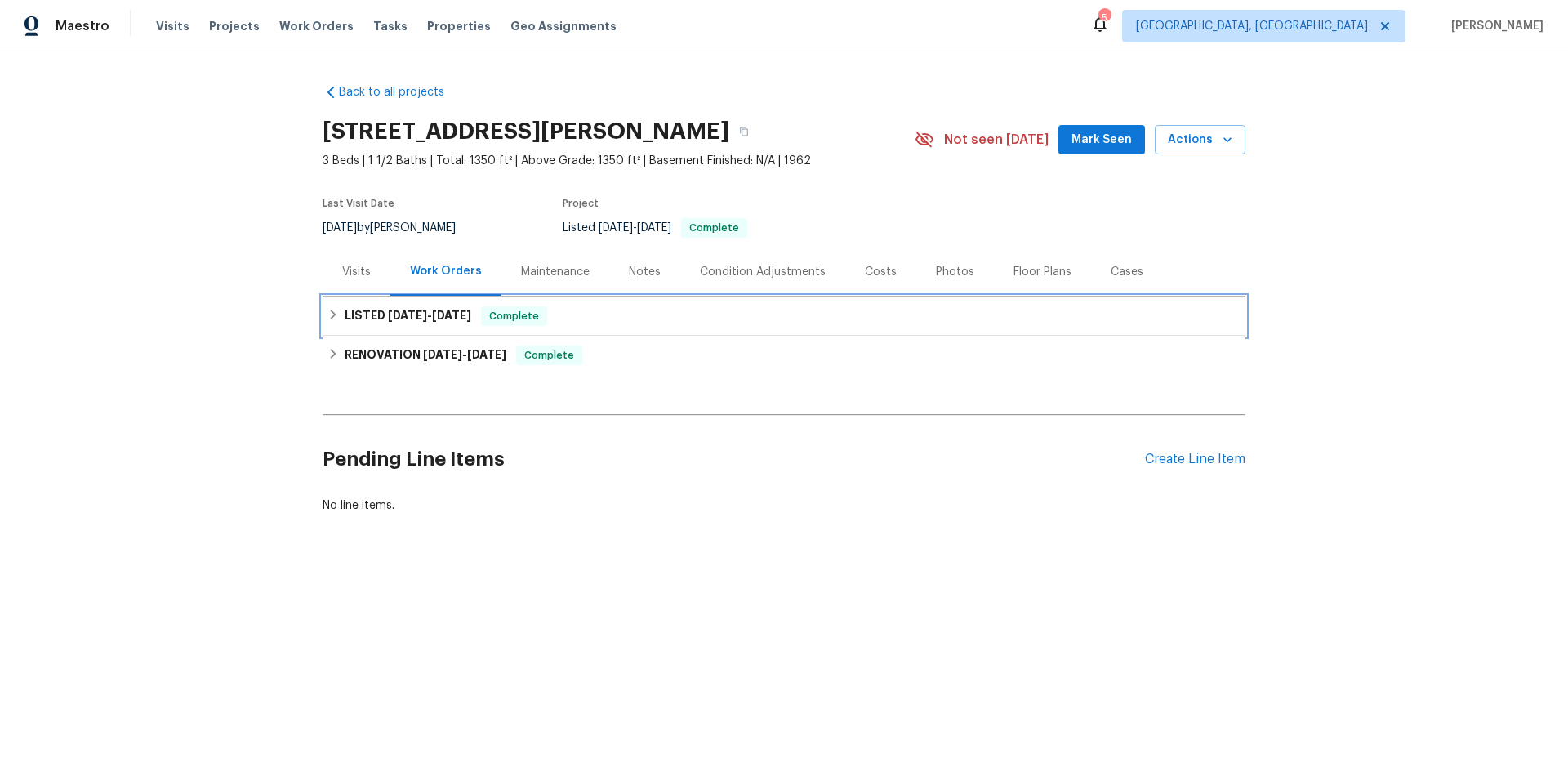
click at [388, 314] on span "[DATE]" at bounding box center [407, 316] width 39 height 12
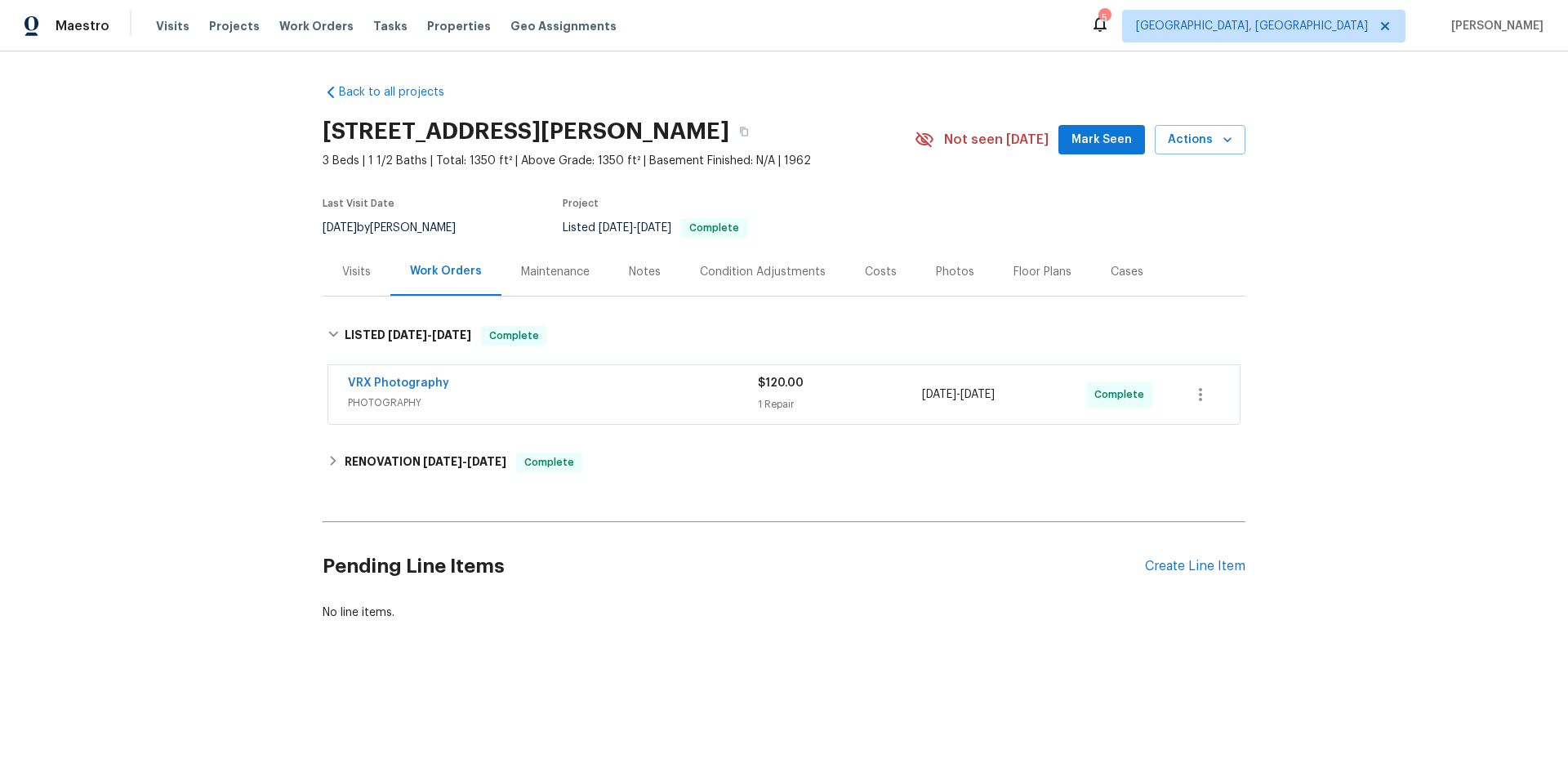
click at [348, 278] on div "Visits" at bounding box center [357, 272] width 28 height 17
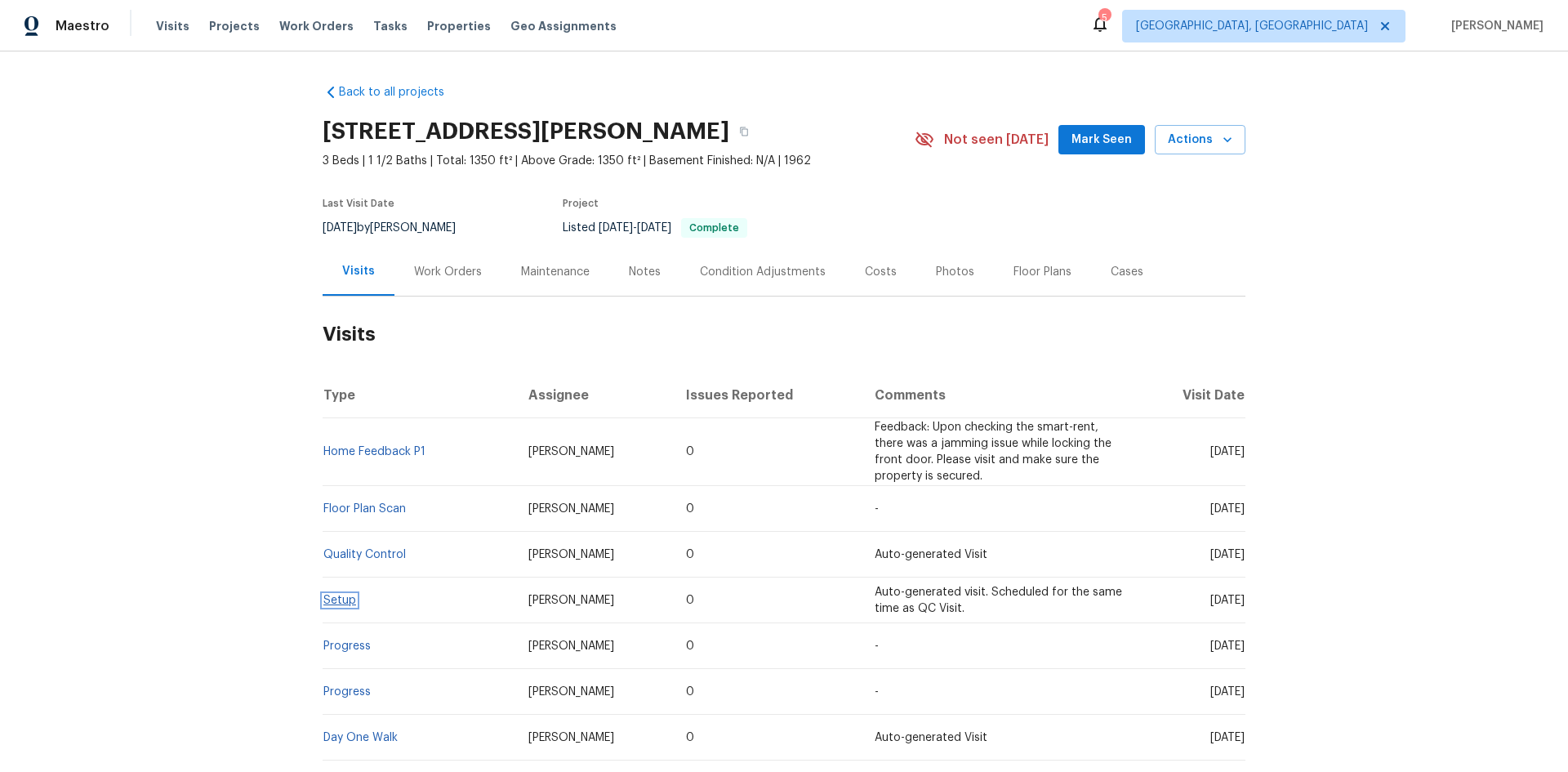
click at [339, 600] on link "Setup" at bounding box center [339, 601] width 33 height 12
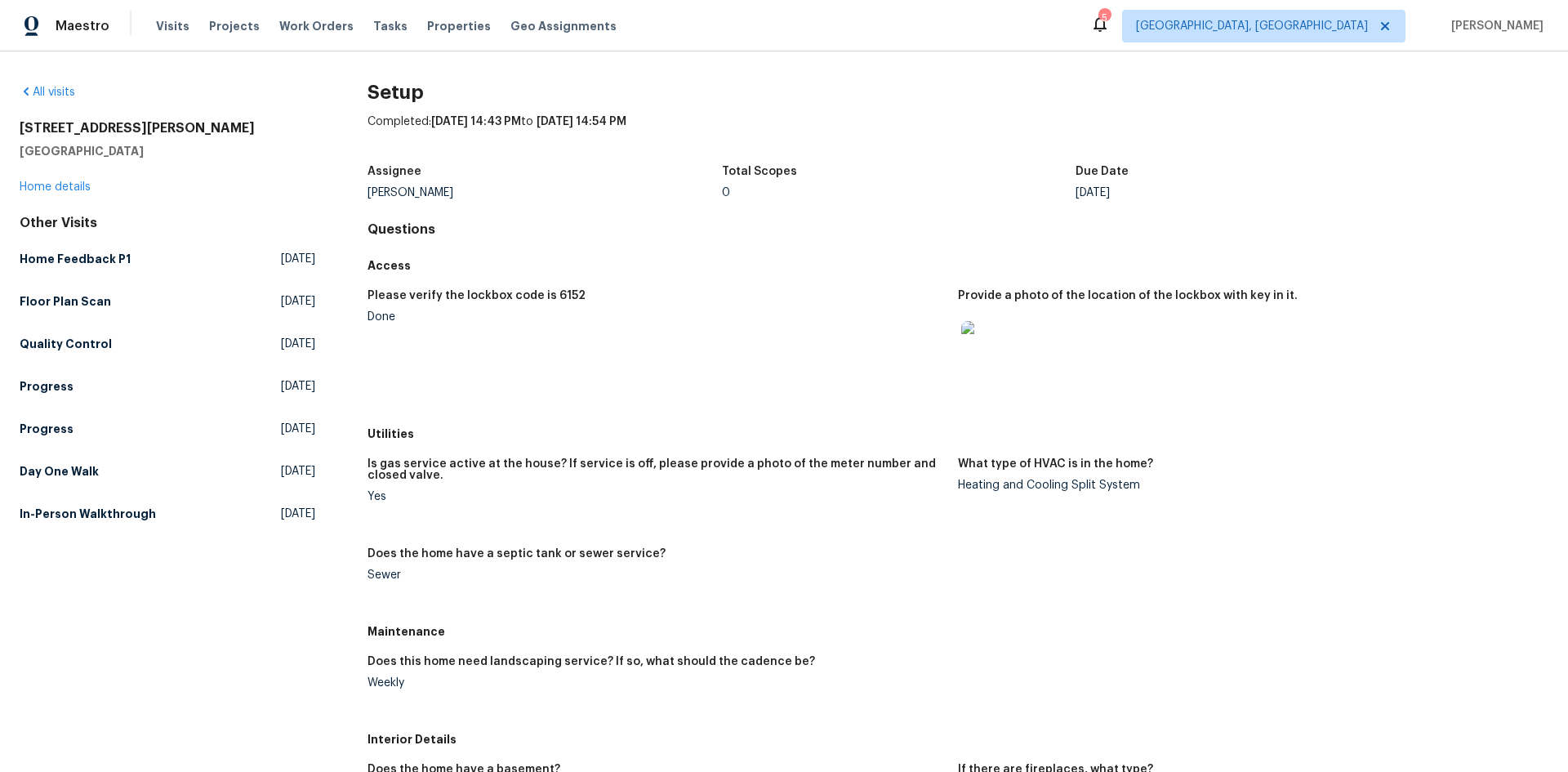
click at [975, 349] on img at bounding box center [987, 347] width 53 height 53
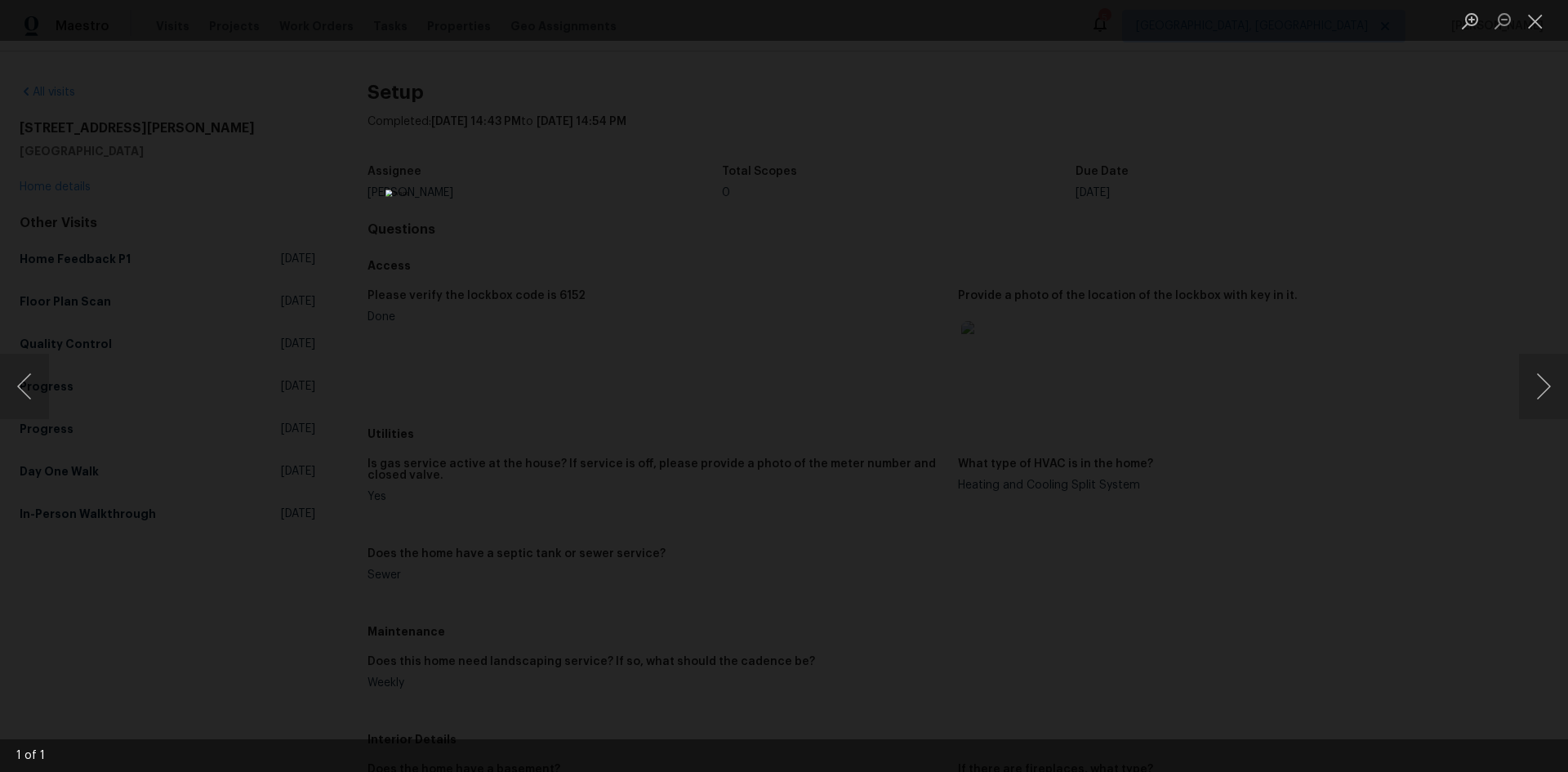
click at [1277, 411] on div "Lightbox" at bounding box center [784, 386] width 1568 height 772
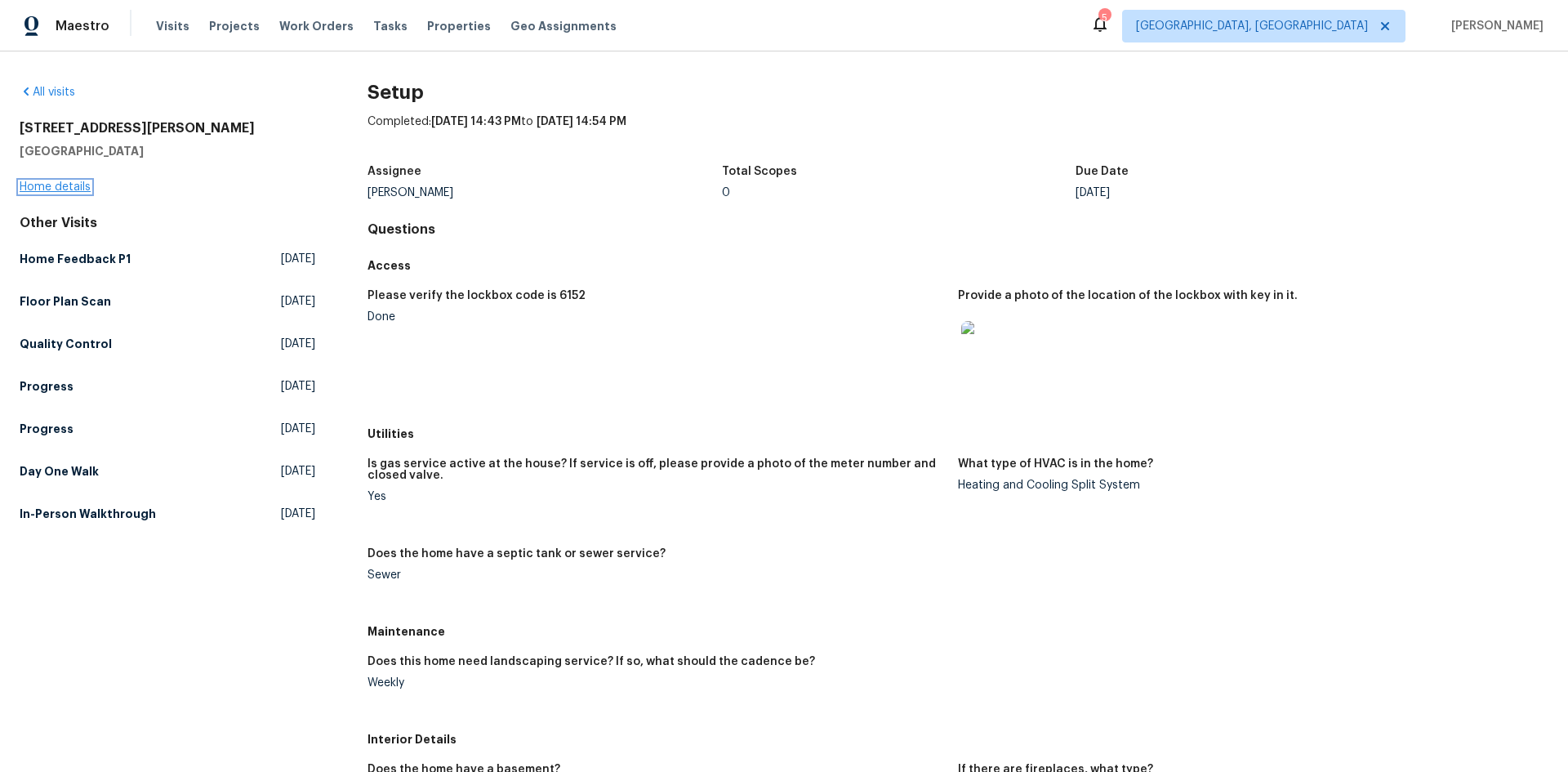
click at [65, 183] on link "Home details" at bounding box center [54, 187] width 71 height 12
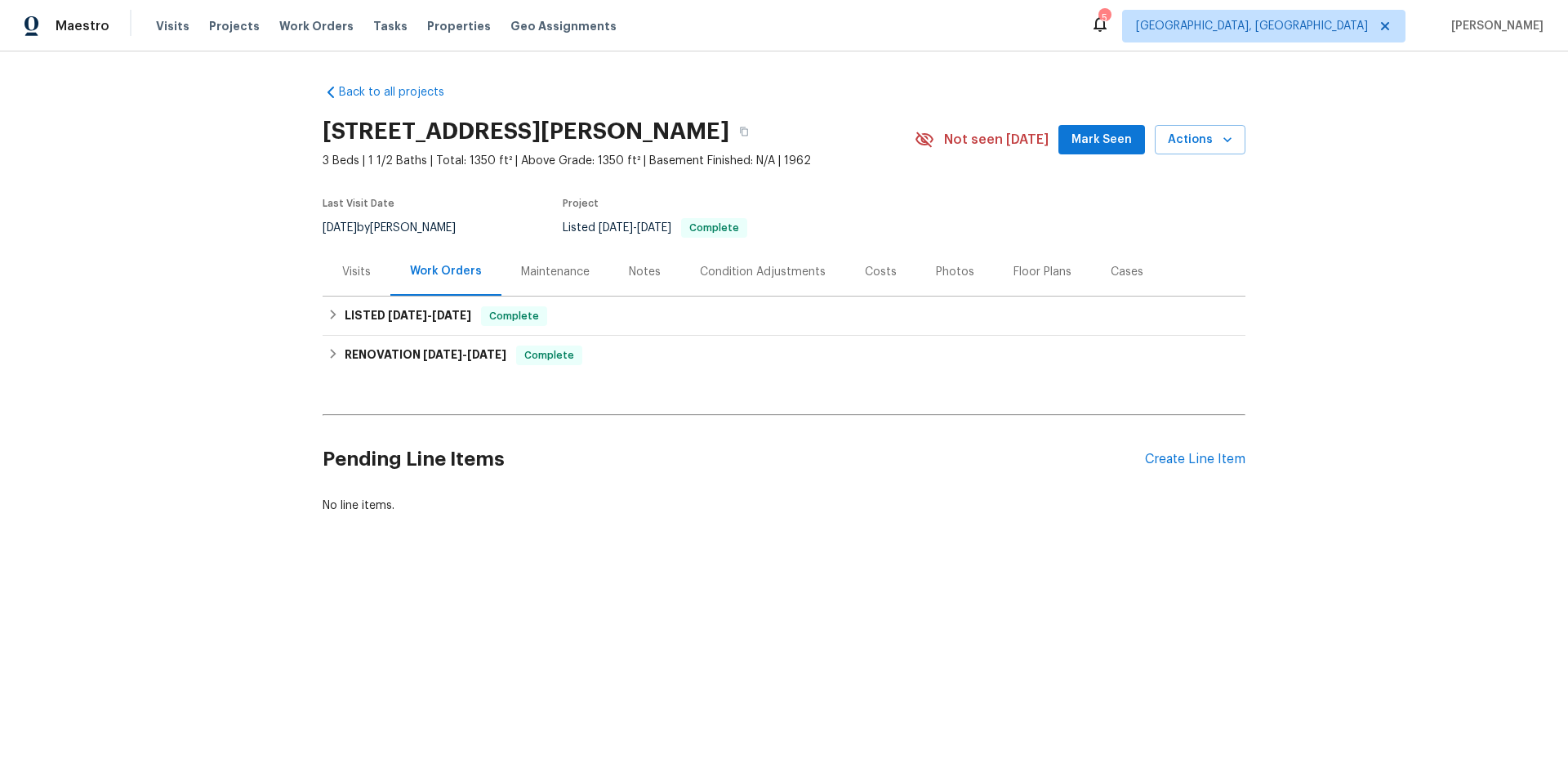
click at [1113, 264] on div "Cases" at bounding box center [1127, 272] width 33 height 17
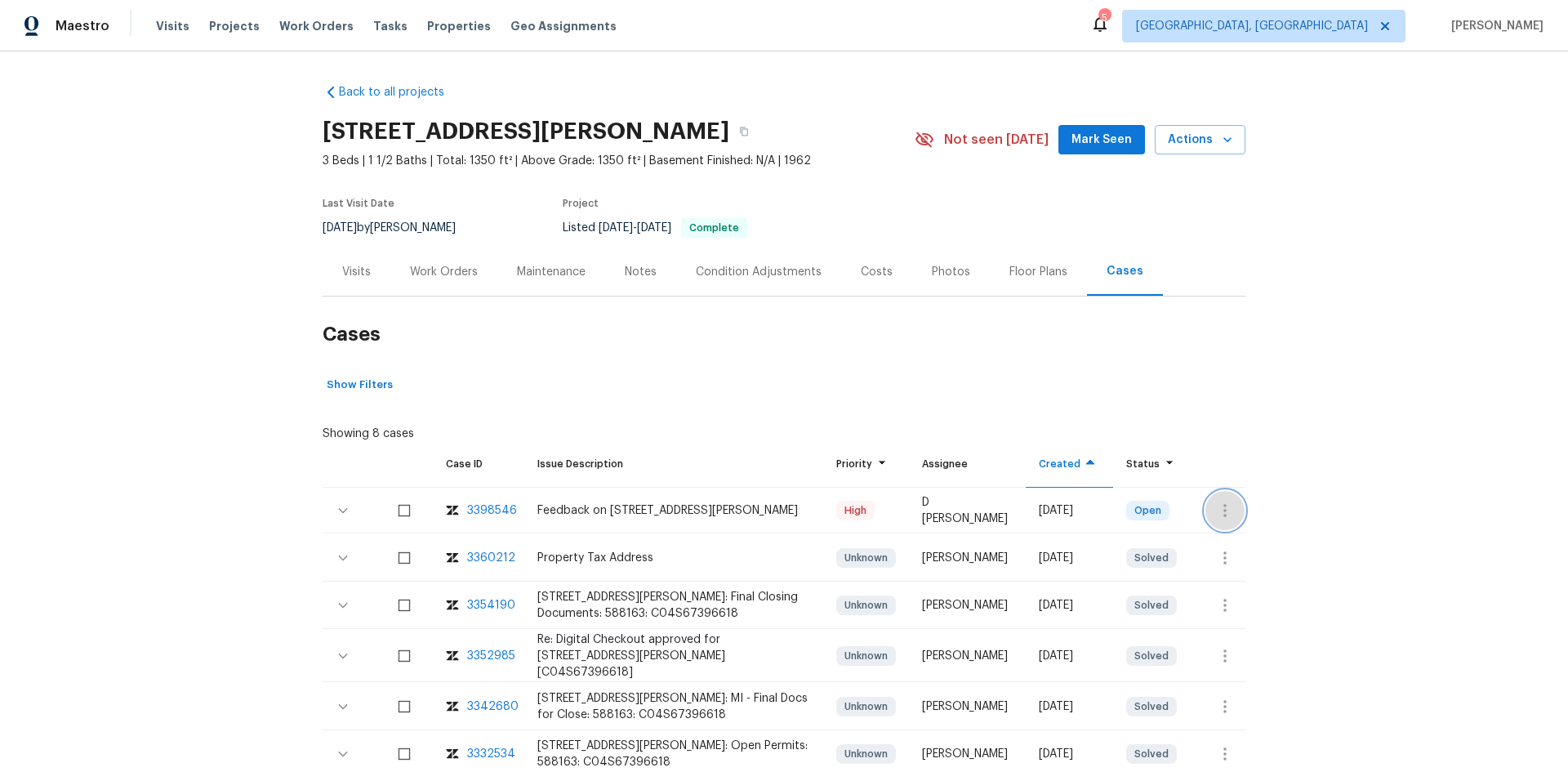
click at [1224, 516] on icon "button" at bounding box center [1225, 510] width 3 height 13
click at [471, 510] on div at bounding box center [784, 386] width 1568 height 772
click at [479, 511] on div "3398546" at bounding box center [492, 510] width 50 height 17
click at [332, 274] on div "Visits" at bounding box center [356, 272] width 68 height 48
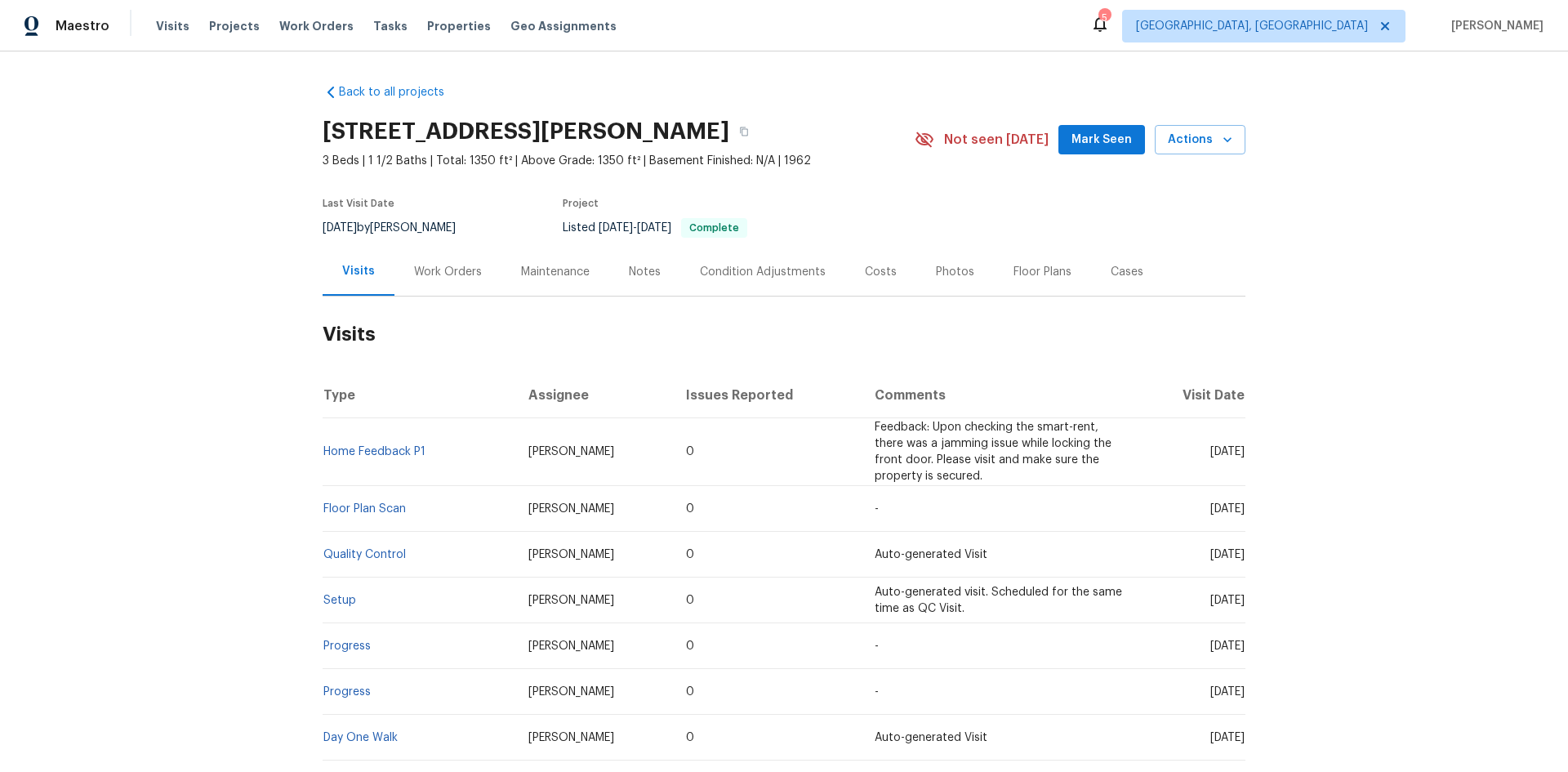
click at [1111, 277] on div "Cases" at bounding box center [1127, 272] width 33 height 17
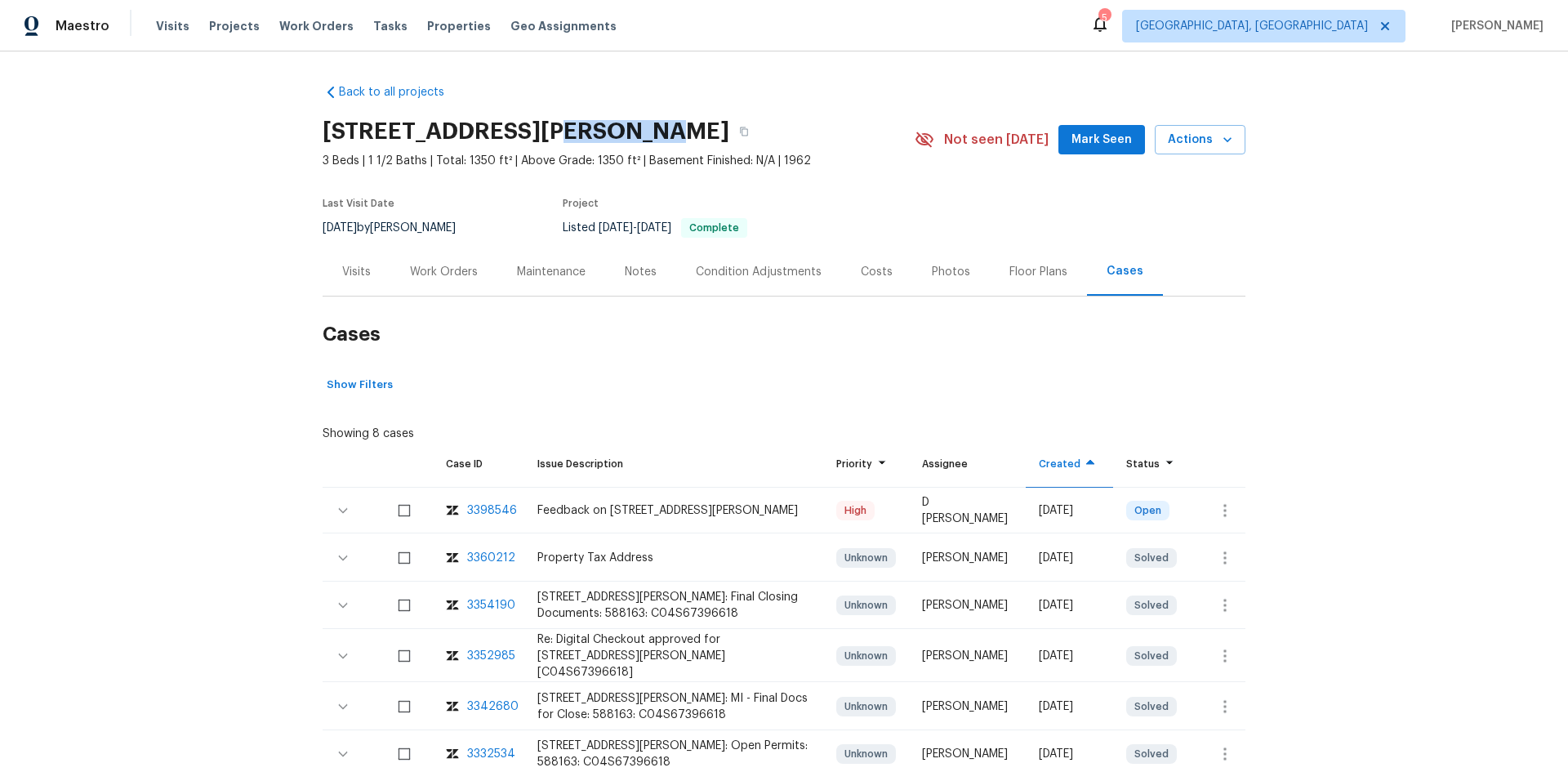
drag, startPoint x: 576, startPoint y: 131, endPoint x: 611, endPoint y: 133, distance: 35.1
click at [611, 133] on h2 "[STREET_ADDRESS][PERSON_NAME]" at bounding box center [525, 132] width 407 height 17
copy h2 "[GEOGRAPHIC_DATA], [GEOGRAPHIC_DATA]"
